Goal: Task Accomplishment & Management: Use online tool/utility

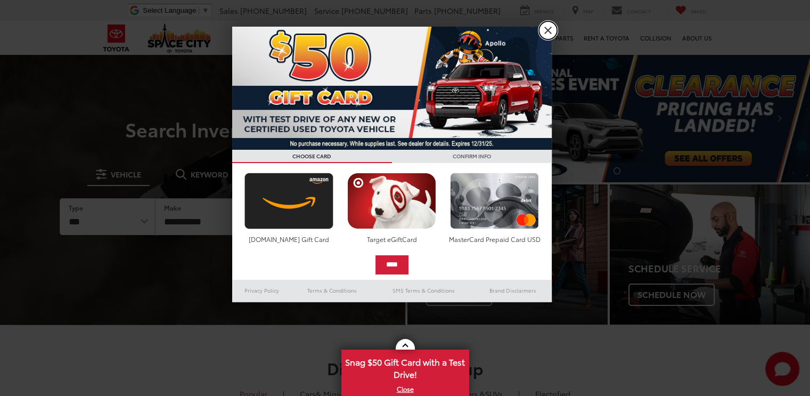
click at [547, 37] on link "X" at bounding box center [548, 30] width 18 height 18
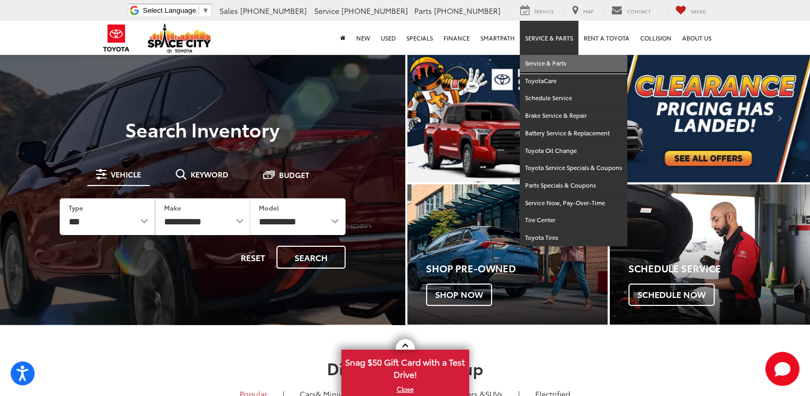
click at [550, 62] on link "Service & Parts" at bounding box center [574, 64] width 108 height 18
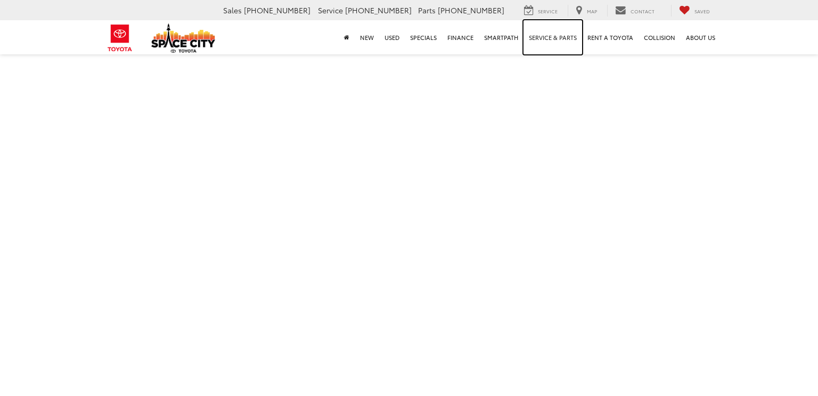
click at [542, 36] on link "Service & Parts" at bounding box center [553, 37] width 59 height 34
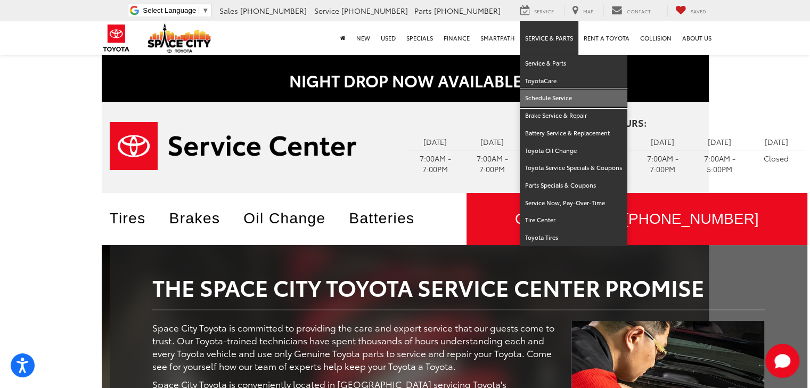
click at [560, 102] on link "Schedule Service" at bounding box center [574, 99] width 108 height 18
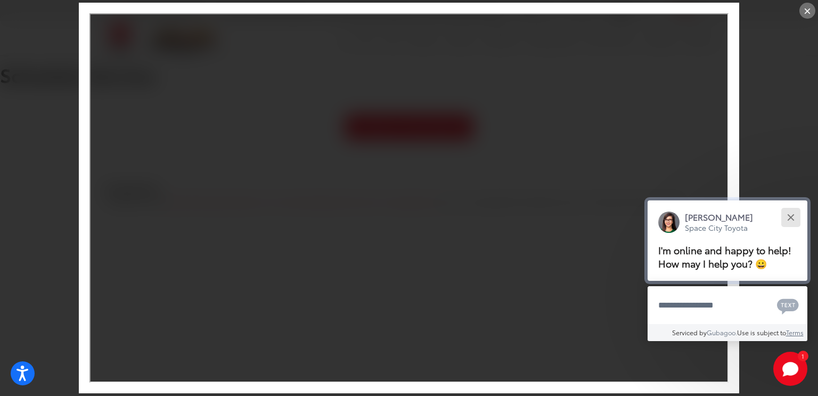
click at [790, 215] on button "Close" at bounding box center [790, 217] width 23 height 23
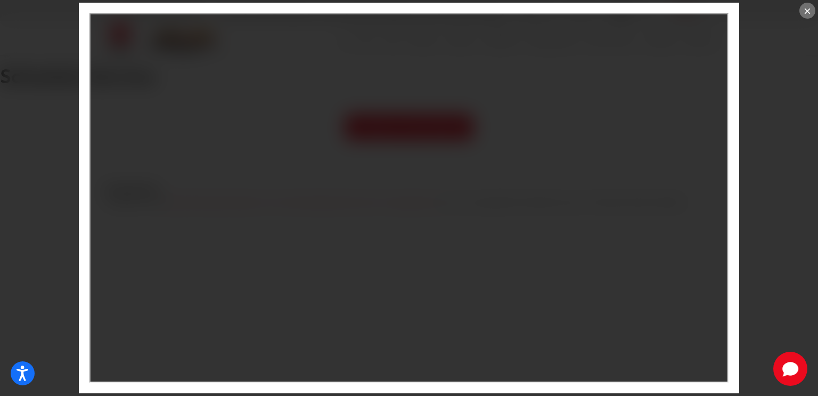
click at [18, 170] on div "×" at bounding box center [409, 198] width 818 height 396
